Goal: Navigation & Orientation: Find specific page/section

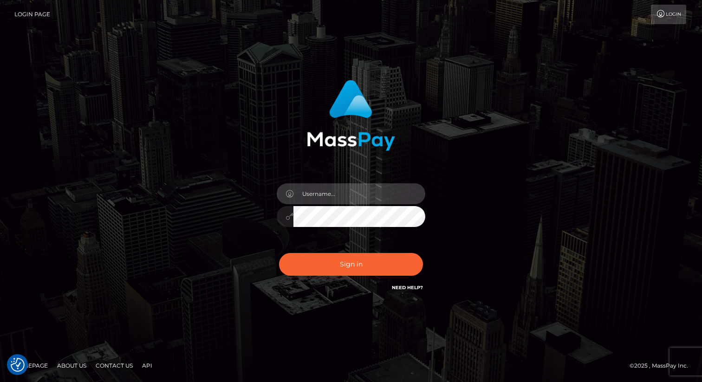
click at [311, 193] on input "text" at bounding box center [360, 193] width 132 height 21
type input "eric.nofans"
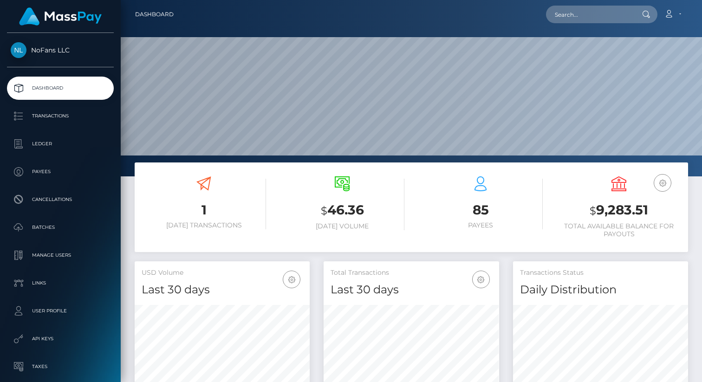
scroll to position [164, 175]
click at [51, 150] on p "Ledger" at bounding box center [60, 144] width 99 height 14
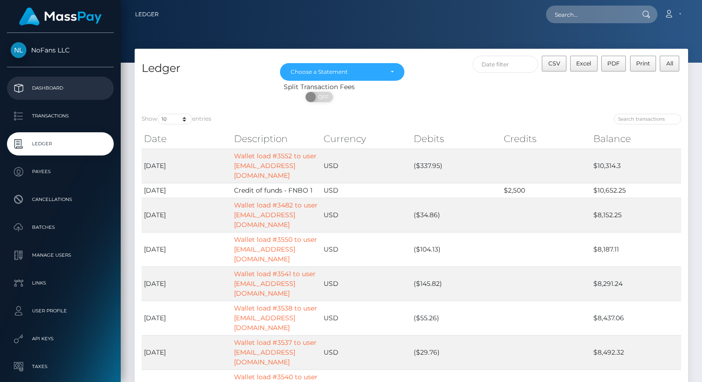
click at [80, 97] on link "Dashboard" at bounding box center [60, 88] width 107 height 23
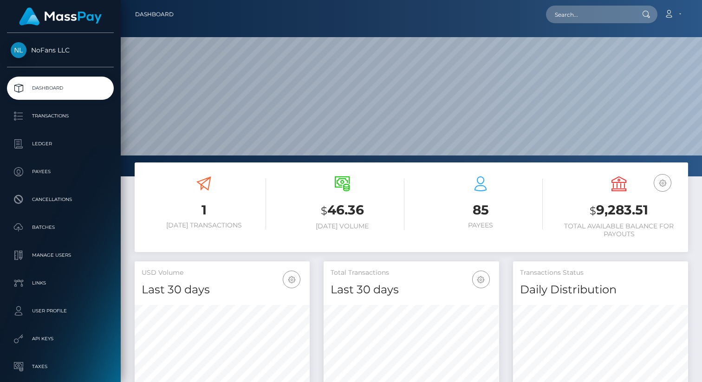
scroll to position [164, 175]
